Goal: Information Seeking & Learning: Learn about a topic

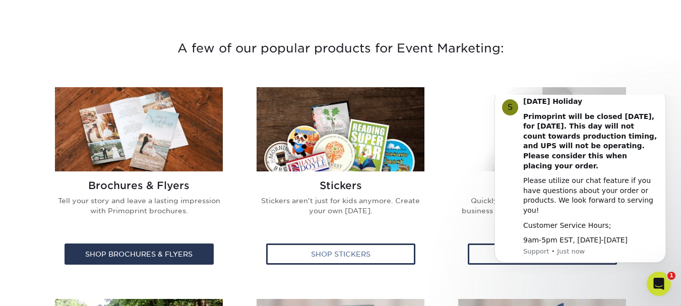
click at [144, 188] on h2 "Brochures & Flyers" at bounding box center [139, 185] width 170 height 12
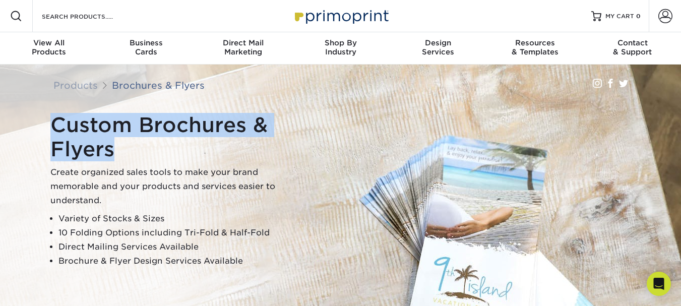
drag, startPoint x: 51, startPoint y: 126, endPoint x: 118, endPoint y: 150, distance: 71.6
click at [118, 150] on h1 "Custom Brochures & Flyers" at bounding box center [176, 137] width 252 height 48
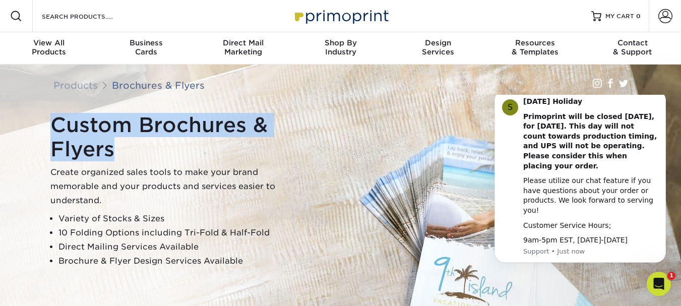
copy h1 "Custom Brochures & Flyers"
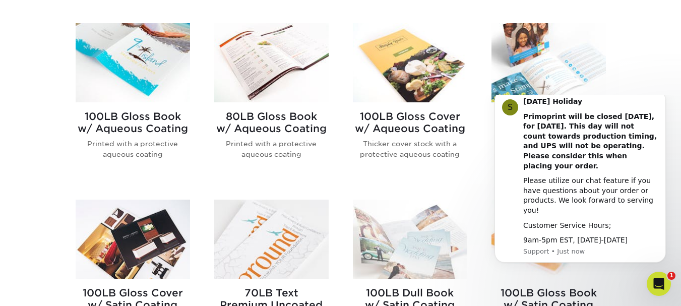
scroll to position [403, 0]
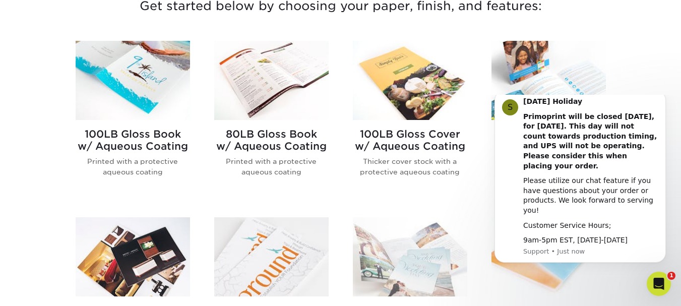
click at [128, 87] on img at bounding box center [133, 80] width 114 height 79
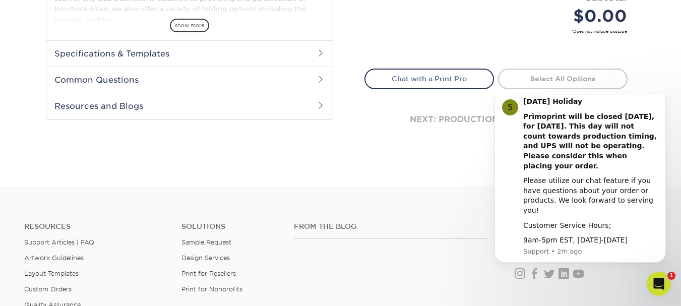
scroll to position [454, 0]
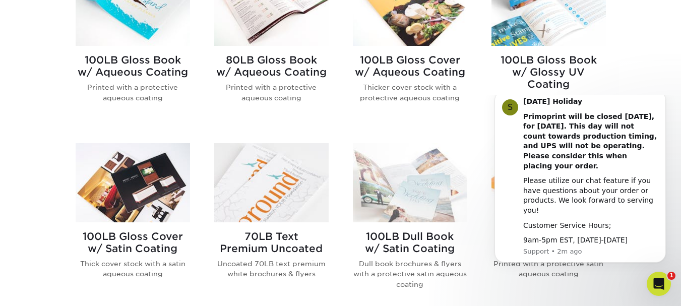
scroll to position [504, 0]
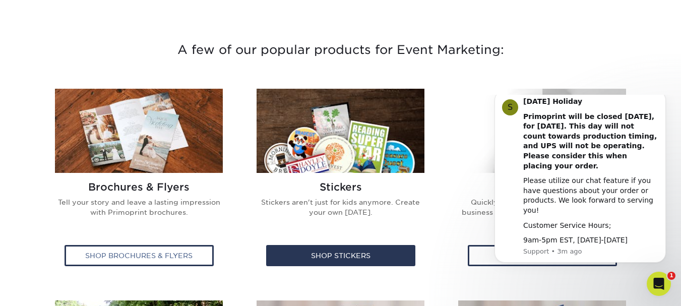
scroll to position [353, 0]
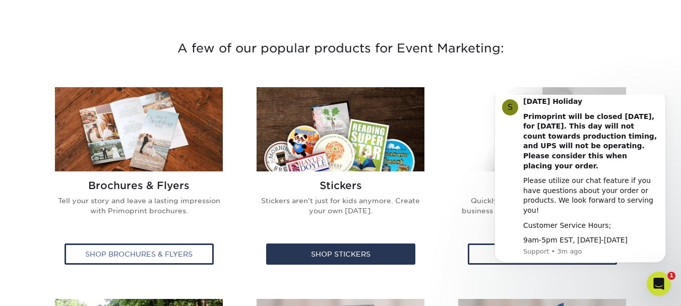
click at [340, 140] on img at bounding box center [341, 129] width 168 height 84
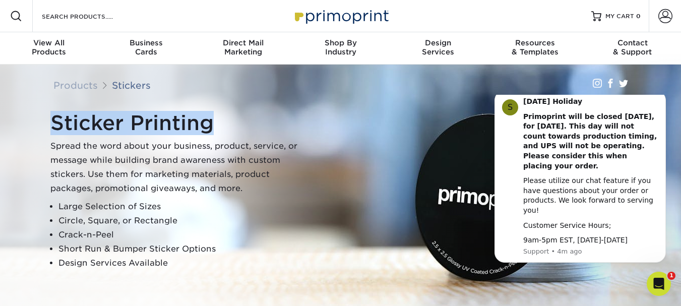
drag, startPoint x: 58, startPoint y: 127, endPoint x: 222, endPoint y: 126, distance: 163.9
click at [222, 126] on div "Sticker Printing Spread the word about your business, product, service, or mess…" at bounding box center [345, 190] width 605 height 167
copy h1 "Sticker Printing"
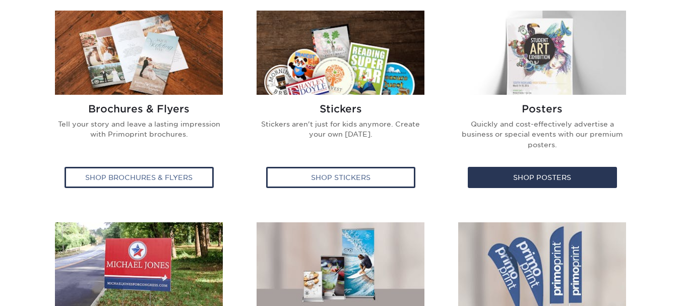
scroll to position [454, 0]
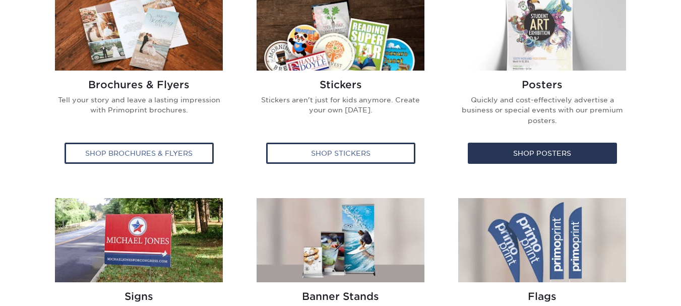
click at [517, 30] on img at bounding box center [542, 28] width 168 height 84
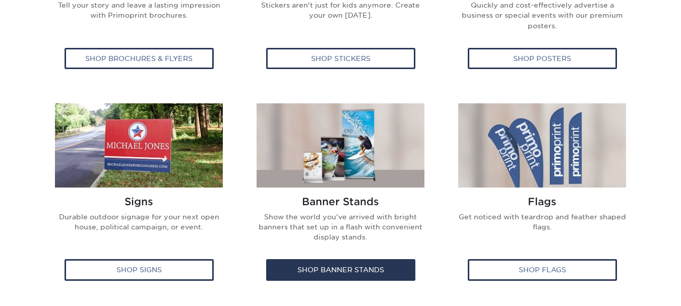
scroll to position [555, 0]
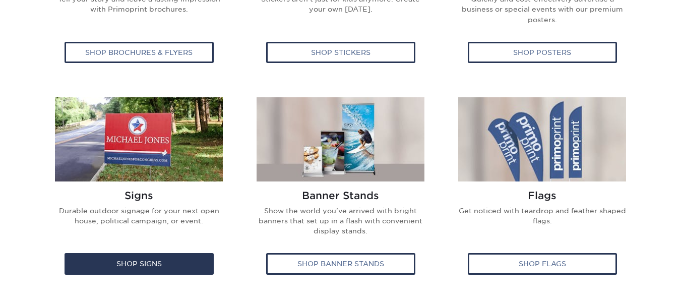
click at [178, 143] on img at bounding box center [139, 139] width 168 height 84
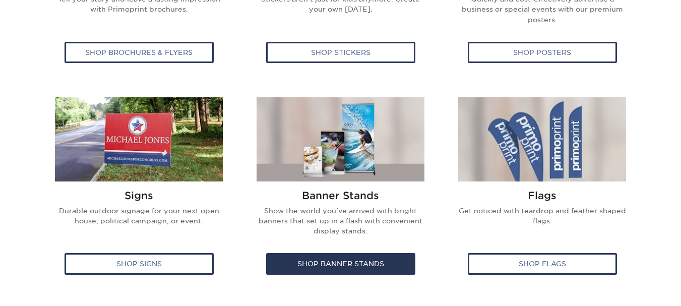
click at [348, 139] on img at bounding box center [341, 139] width 168 height 84
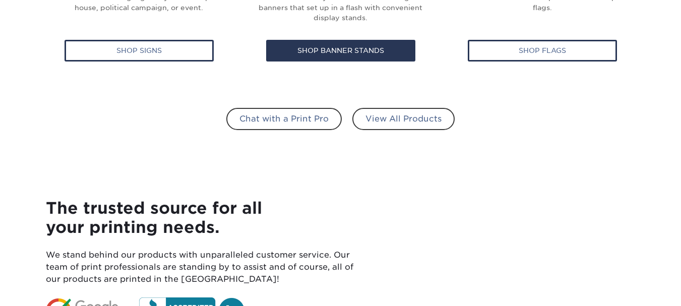
scroll to position [1008, 0]
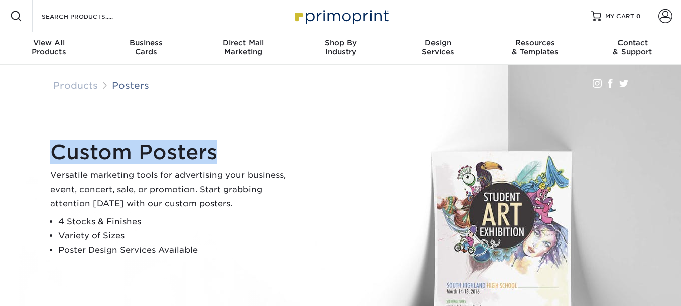
drag, startPoint x: 50, startPoint y: 156, endPoint x: 217, endPoint y: 155, distance: 167.4
click at [217, 155] on h1 "Custom Posters" at bounding box center [176, 152] width 252 height 24
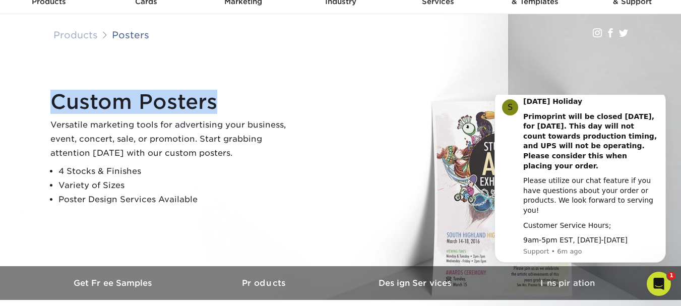
copy h1 "Custom Posters"
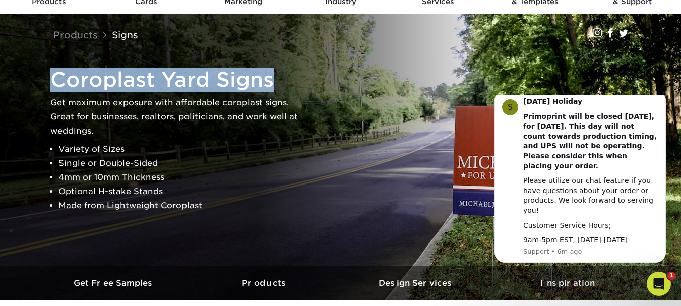
drag, startPoint x: 68, startPoint y: 82, endPoint x: 272, endPoint y: 80, distance: 204.2
click at [272, 80] on h1 "Coroplast Yard Signs" at bounding box center [176, 80] width 252 height 24
copy h1 "Coroplast Yard Signs"
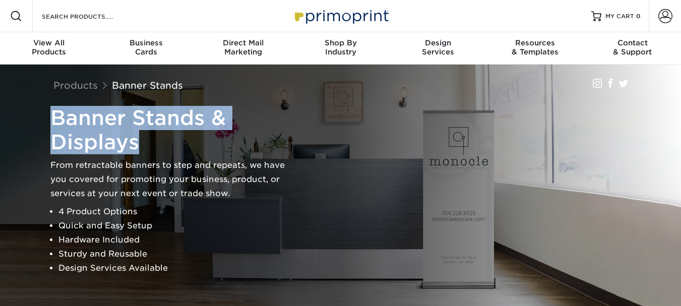
drag, startPoint x: 47, startPoint y: 113, endPoint x: 167, endPoint y: 147, distance: 124.8
click at [167, 147] on div "Banner Stands & Displays From retractable banners to step and repeats, we have …" at bounding box center [345, 190] width 605 height 177
copy h1 "Banner Stands & Displays"
